Goal: Information Seeking & Learning: Find contact information

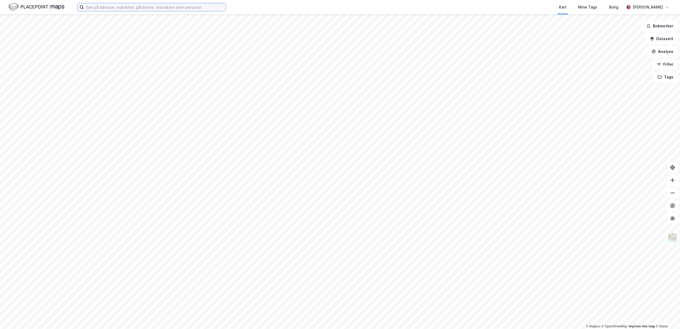
click at [123, 7] on input at bounding box center [155, 7] width 142 height 8
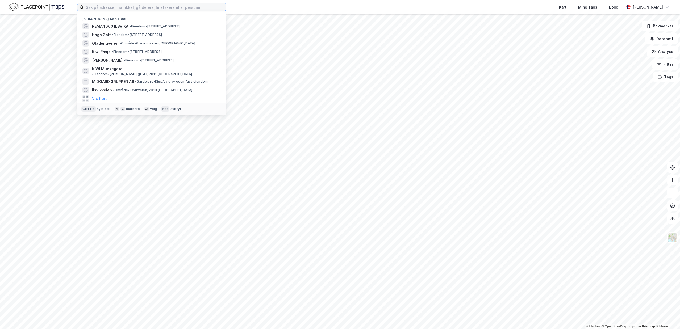
paste input "BREDMYRA 4, [GEOGRAPHIC_DATA]"
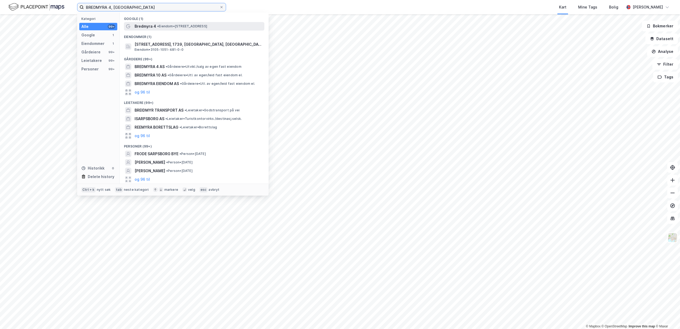
type input "BREDMYRA 4, [GEOGRAPHIC_DATA]"
click at [151, 28] on span "Bredmyra 4" at bounding box center [146, 26] width 22 height 6
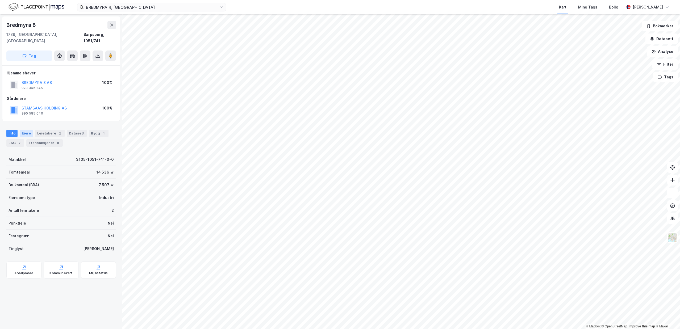
click at [29, 130] on div "Eiere" at bounding box center [26, 133] width 13 height 7
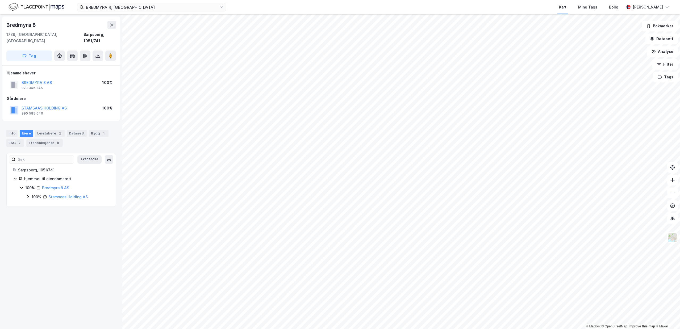
click at [28, 195] on icon at bounding box center [28, 196] width 2 height 3
click at [28, 195] on icon at bounding box center [28, 197] width 4 height 4
click at [36, 204] on icon at bounding box center [34, 206] width 4 height 4
click at [78, 237] on link "[PERSON_NAME]" at bounding box center [77, 239] width 30 height 5
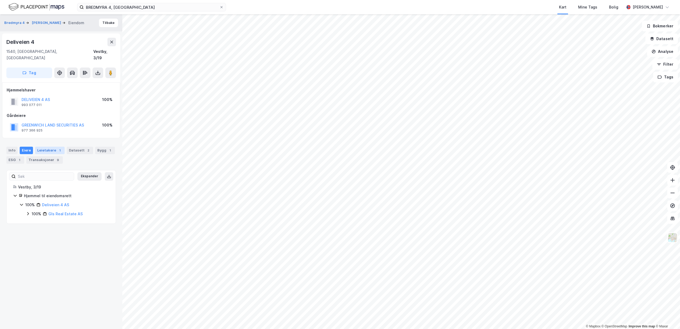
click at [37, 147] on div "Leietakere 1" at bounding box center [50, 150] width 30 height 7
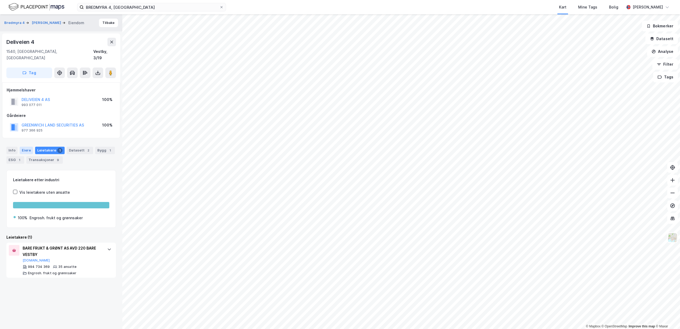
click at [27, 147] on div "Eiere" at bounding box center [26, 150] width 13 height 7
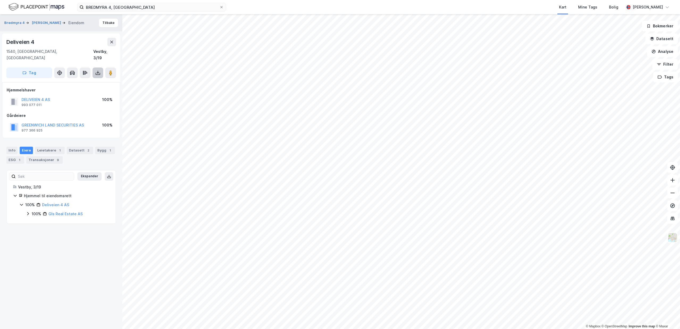
click at [98, 70] on icon at bounding box center [97, 72] width 5 height 5
click at [87, 81] on div "Last ned grunnbok" at bounding box center [71, 83] width 31 height 4
click at [77, 90] on div "Last ned matrikkelrapport" at bounding box center [78, 92] width 44 height 4
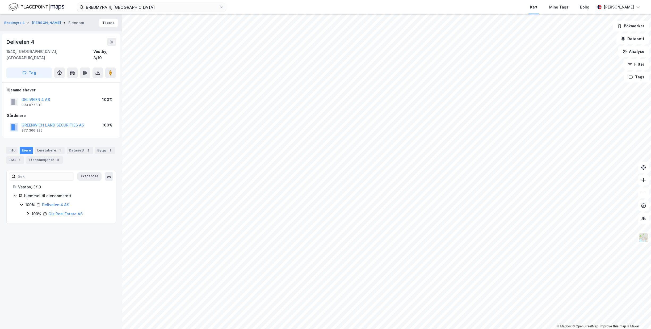
click at [27, 212] on icon at bounding box center [28, 213] width 2 height 3
click at [22, 203] on icon at bounding box center [21, 205] width 4 height 4
click at [22, 203] on icon at bounding box center [22, 204] width 2 height 3
click at [33, 103] on div "993 077 011" at bounding box center [32, 105] width 20 height 4
click at [29, 212] on icon at bounding box center [28, 214] width 4 height 4
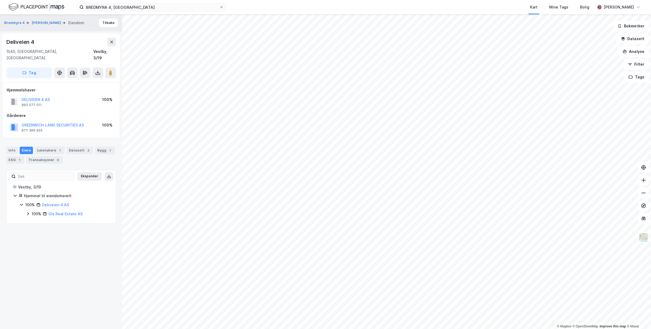
click at [29, 212] on icon at bounding box center [28, 214] width 4 height 4
click at [0, 0] on button "DELIVEIEN 4 AS" at bounding box center [0, 0] width 0 height 0
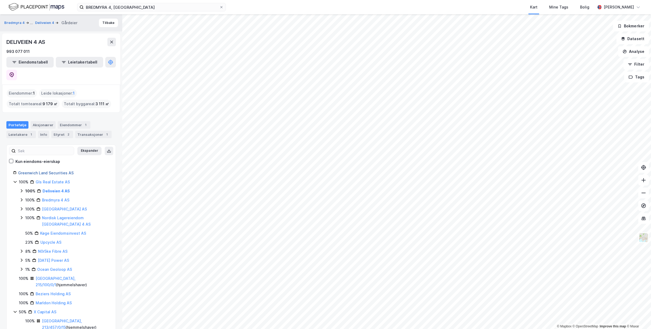
click at [28, 171] on link "Greenwich Land Securities AS" at bounding box center [46, 173] width 56 height 5
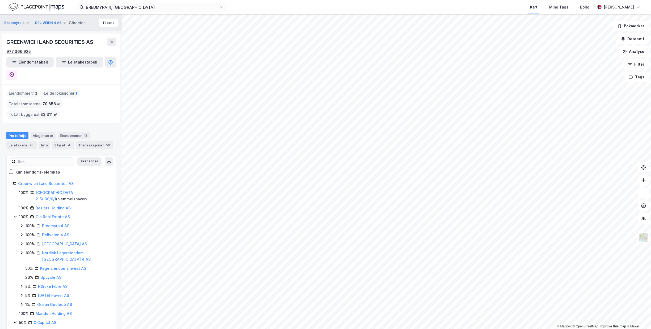
click at [27, 51] on div "977 366 925" at bounding box center [18, 51] width 24 height 6
click at [24, 52] on div "977 366 925" at bounding box center [18, 51] width 24 height 6
drag, startPoint x: 38, startPoint y: 51, endPoint x: 3, endPoint y: 52, distance: 34.6
click at [3, 52] on div "GREENWICH LAND SECURITIES AS 977 366 925 Eiendomstabell Leietakertabell" at bounding box center [61, 59] width 118 height 51
copy div "977 366 925"
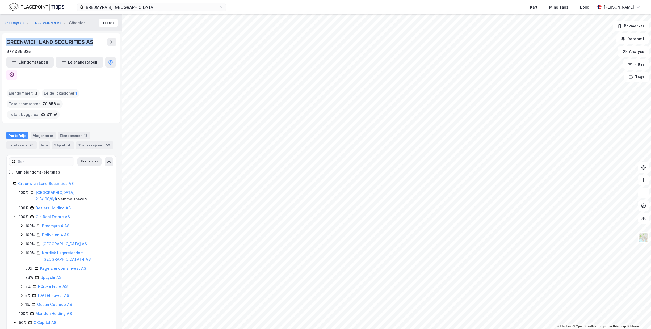
drag, startPoint x: 96, startPoint y: 43, endPoint x: 4, endPoint y: 42, distance: 92.0
click at [4, 42] on div "GREENWICH LAND SECURITIES AS 977 366 925 Eiendomstabell Leietakertabell" at bounding box center [61, 59] width 118 height 51
copy div "GREENWICH LAND SECURITIES AS"
click at [22, 233] on icon at bounding box center [22, 234] width 2 height 3
click at [54, 233] on link "Deliveien 4 AS" at bounding box center [55, 235] width 27 height 5
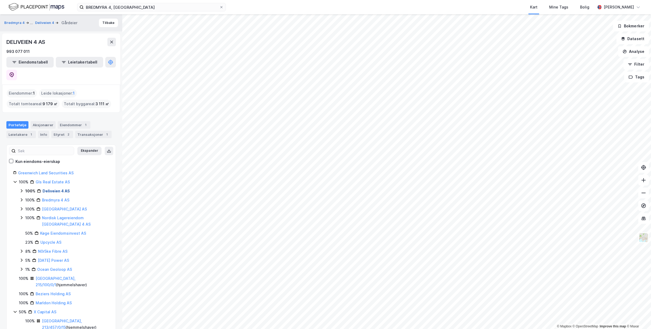
click at [50, 189] on link "Deliveien 4 AS" at bounding box center [56, 191] width 27 height 5
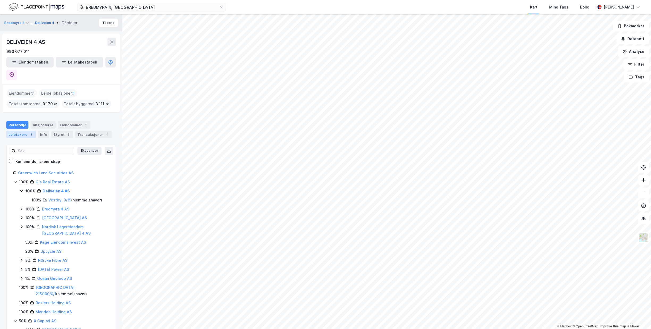
click at [28, 132] on div "1" at bounding box center [30, 134] width 5 height 5
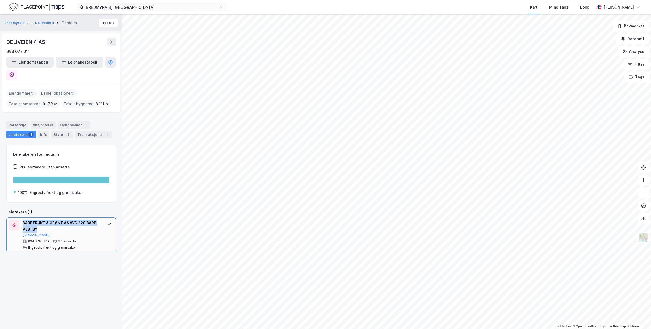
drag, startPoint x: 43, startPoint y: 215, endPoint x: 23, endPoint y: 211, distance: 20.9
click at [23, 220] on div "BARE FRUKT & GRØNT AS AVD 220 BARE VESTBY" at bounding box center [62, 226] width 79 height 13
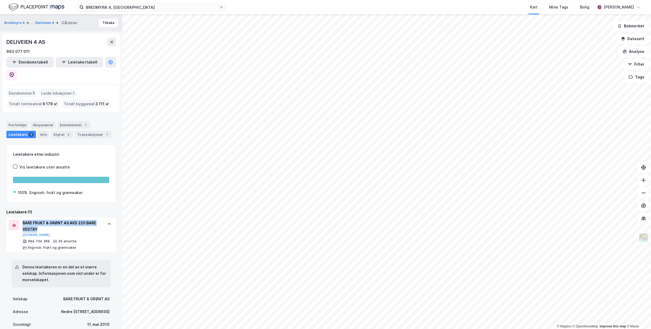
copy div "BARE FRUKT & GRØNT AS AVD 220 BARE VESTBY"
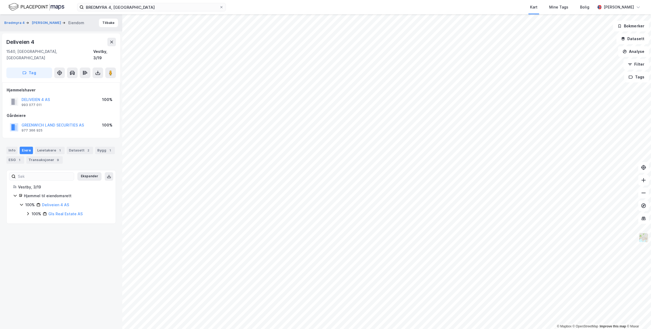
click at [645, 240] on img at bounding box center [644, 238] width 10 height 10
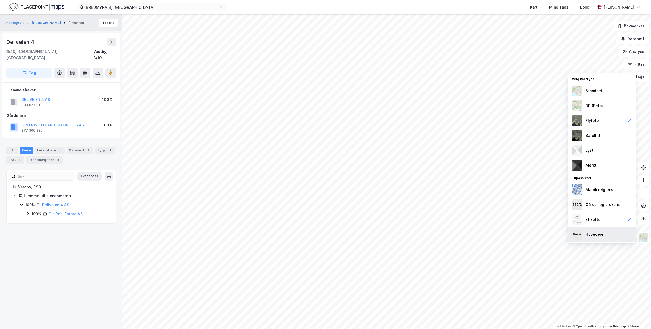
click at [609, 235] on div "Hovedeier" at bounding box center [602, 234] width 68 height 15
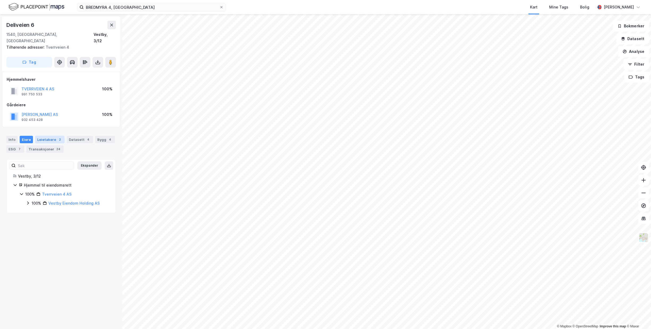
click at [49, 136] on div "Leietakere 2" at bounding box center [50, 139] width 30 height 7
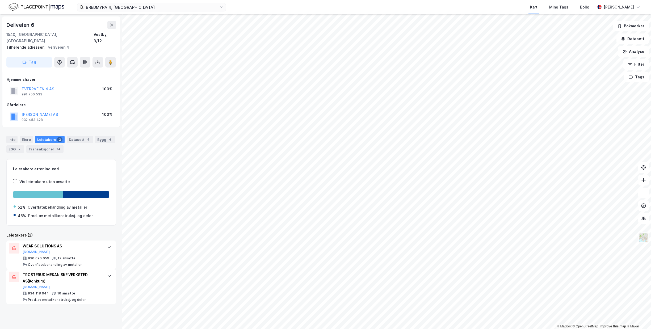
click at [646, 237] on img at bounding box center [644, 238] width 10 height 10
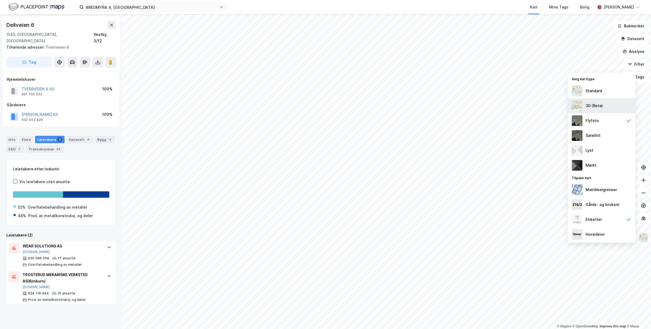
click at [613, 105] on div "3D (Beta)" at bounding box center [602, 105] width 68 height 15
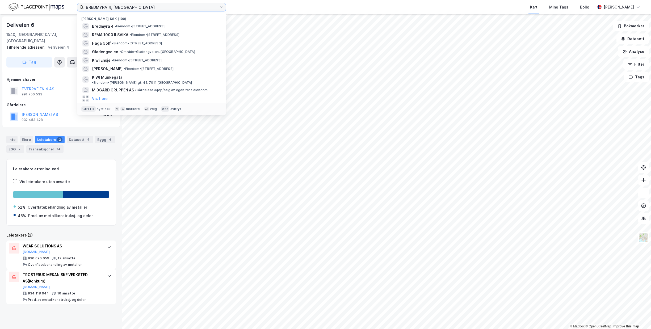
drag, startPoint x: 153, startPoint y: 6, endPoint x: 53, endPoint y: 7, distance: 100.0
click at [84, 7] on input "BREDMYRA 4, [GEOGRAPHIC_DATA]" at bounding box center [152, 7] width 136 height 8
click at [121, 25] on span "• Eiendom • [STREET_ADDRESS]" at bounding box center [140, 26] width 50 height 4
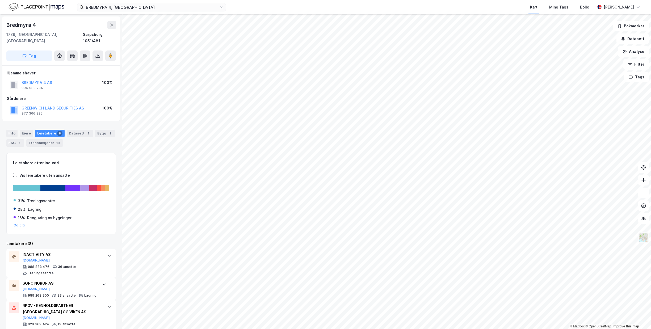
click at [642, 238] on img at bounding box center [644, 238] width 10 height 10
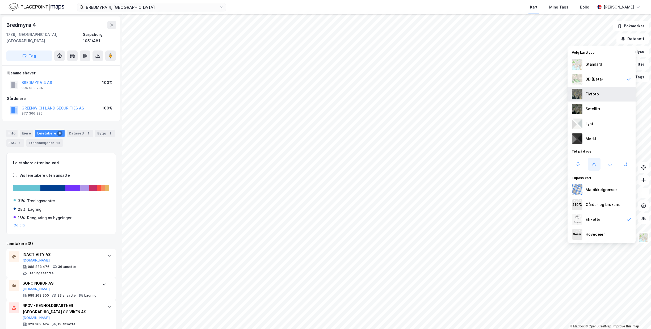
click at [619, 99] on div "Flyfoto" at bounding box center [602, 94] width 68 height 15
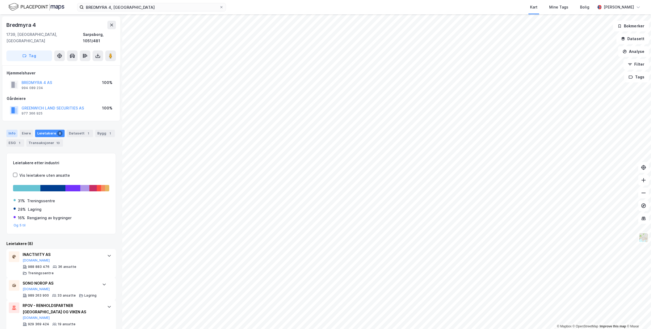
click at [10, 130] on div "Info" at bounding box center [11, 133] width 11 height 7
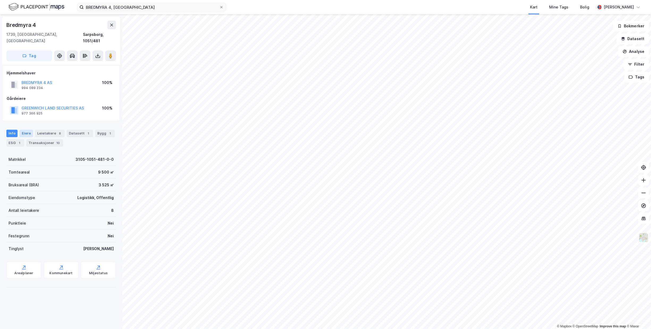
click at [31, 130] on div "Eiere" at bounding box center [26, 133] width 13 height 7
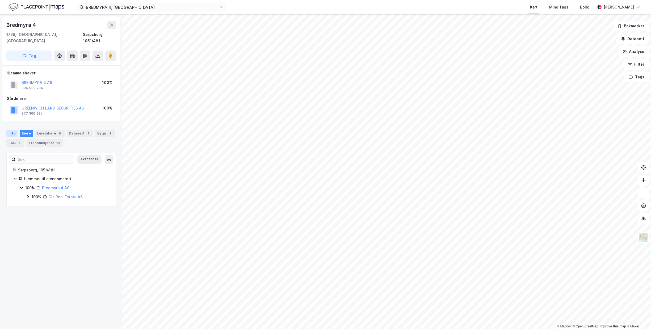
click at [13, 130] on div "Info" at bounding box center [11, 133] width 11 height 7
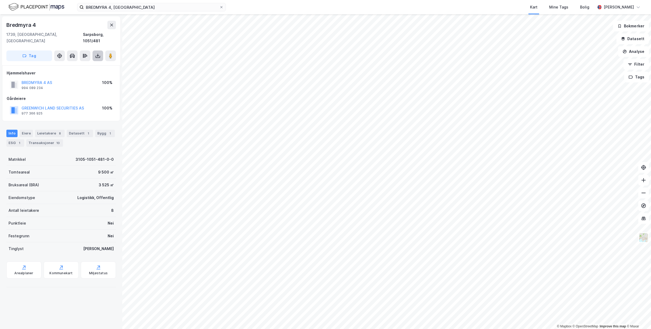
click at [99, 53] on button at bounding box center [98, 56] width 11 height 11
click at [98, 73] on div "Last ned matrikkelrapport" at bounding box center [78, 75] width 44 height 4
click at [44, 130] on div "Leietakere 8" at bounding box center [50, 133] width 30 height 7
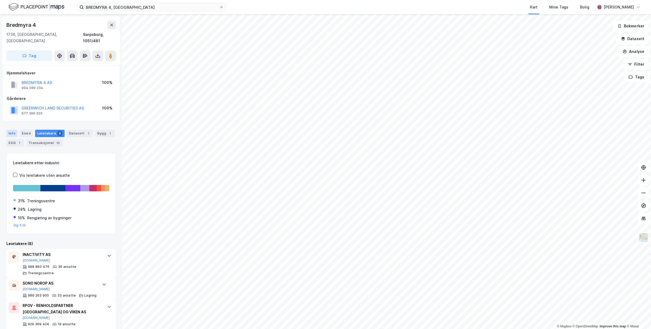
click at [11, 130] on div "Info" at bounding box center [11, 133] width 11 height 7
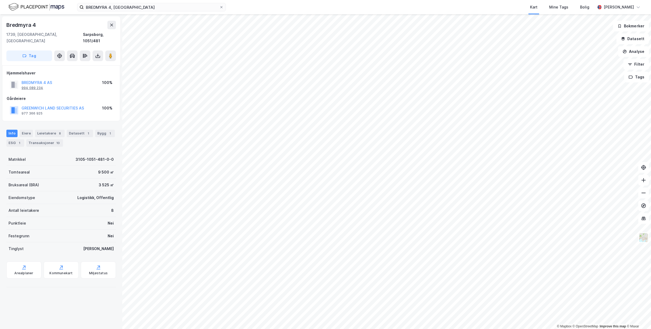
click at [32, 86] on div "994 089 234" at bounding box center [33, 88] width 22 height 4
click at [46, 130] on div "Leietakere 8" at bounding box center [50, 133] width 30 height 7
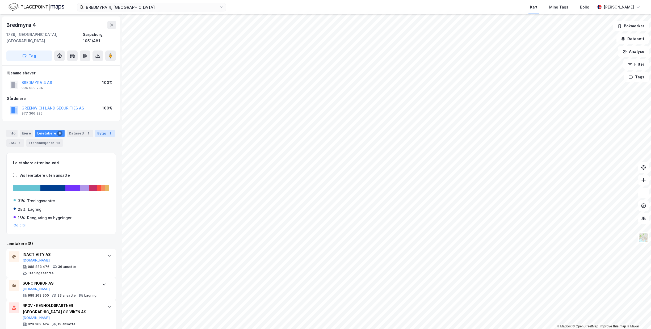
click at [97, 130] on div "Bygg 1" at bounding box center [105, 133] width 20 height 7
